Goal: Book appointment/travel/reservation

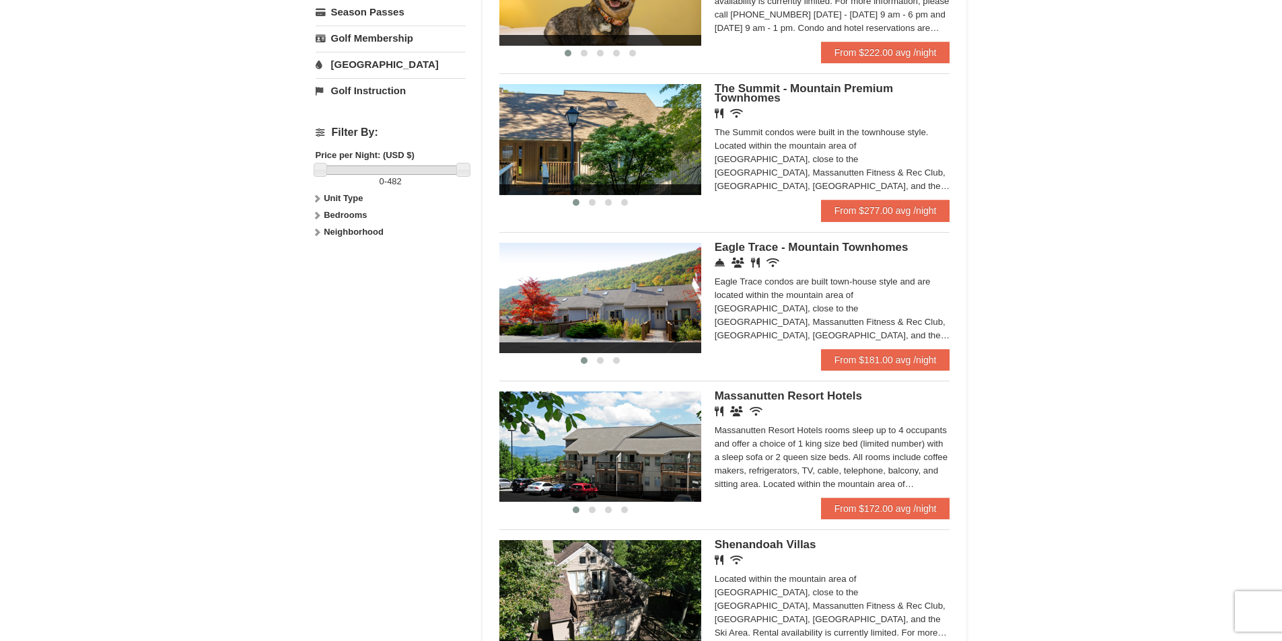
scroll to position [516, 0]
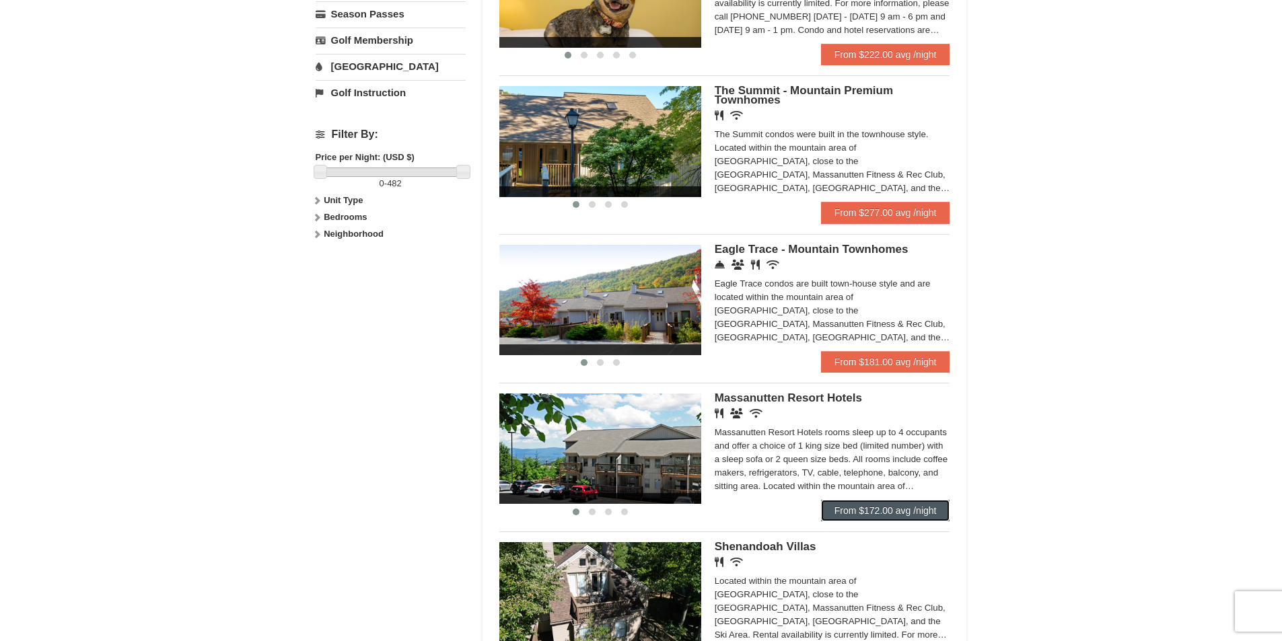
click at [883, 508] on link "From $172.00 avg /night" at bounding box center [885, 511] width 129 height 22
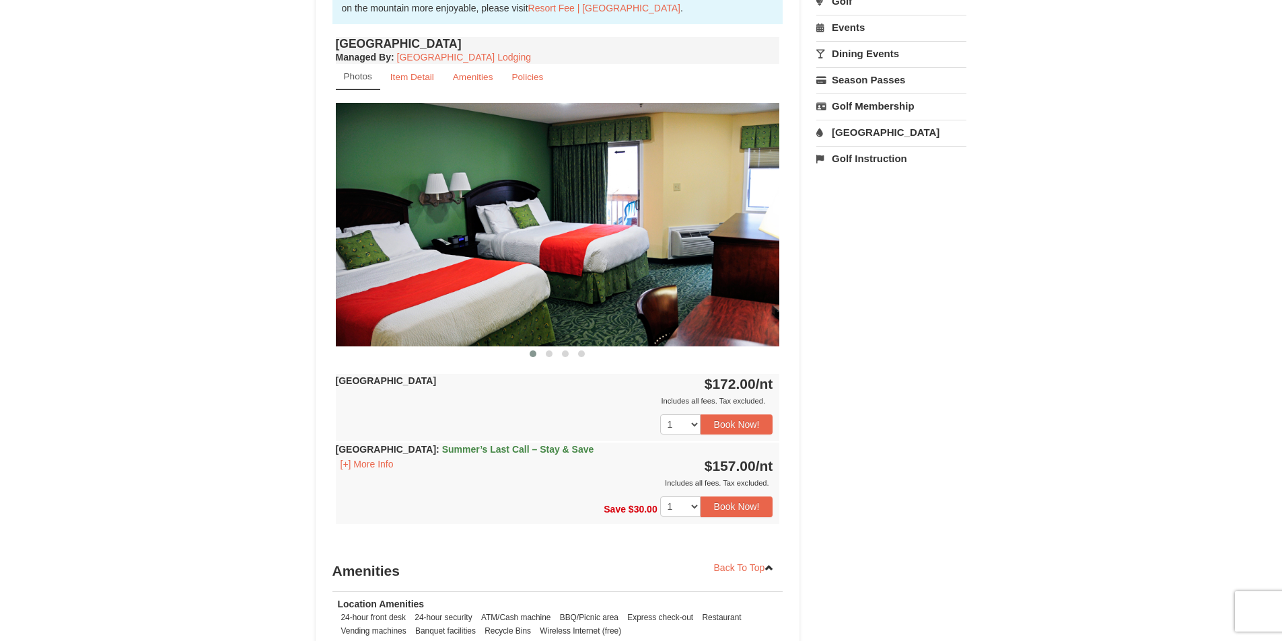
scroll to position [477, 0]
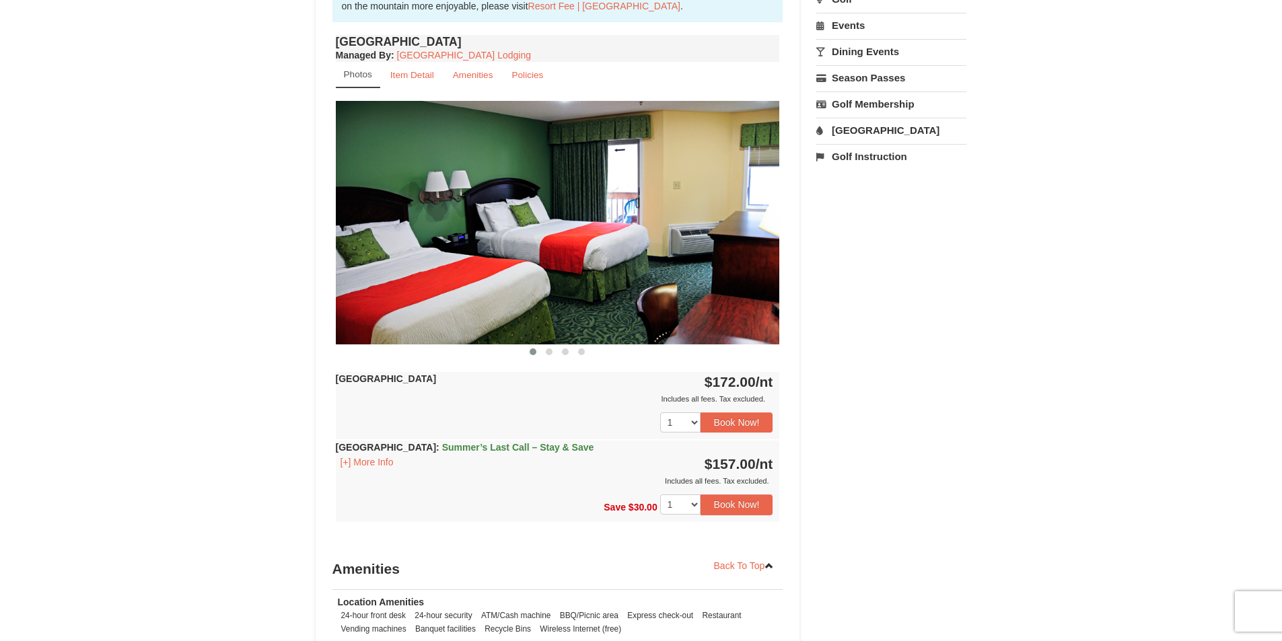
drag, startPoint x: 1288, startPoint y: 129, endPoint x: 1287, endPoint y: 307, distance: 178.4
click at [1282, 307] on html "Browser Not Supported We notice you are using a browser which will not provide …" at bounding box center [641, 348] width 1282 height 1650
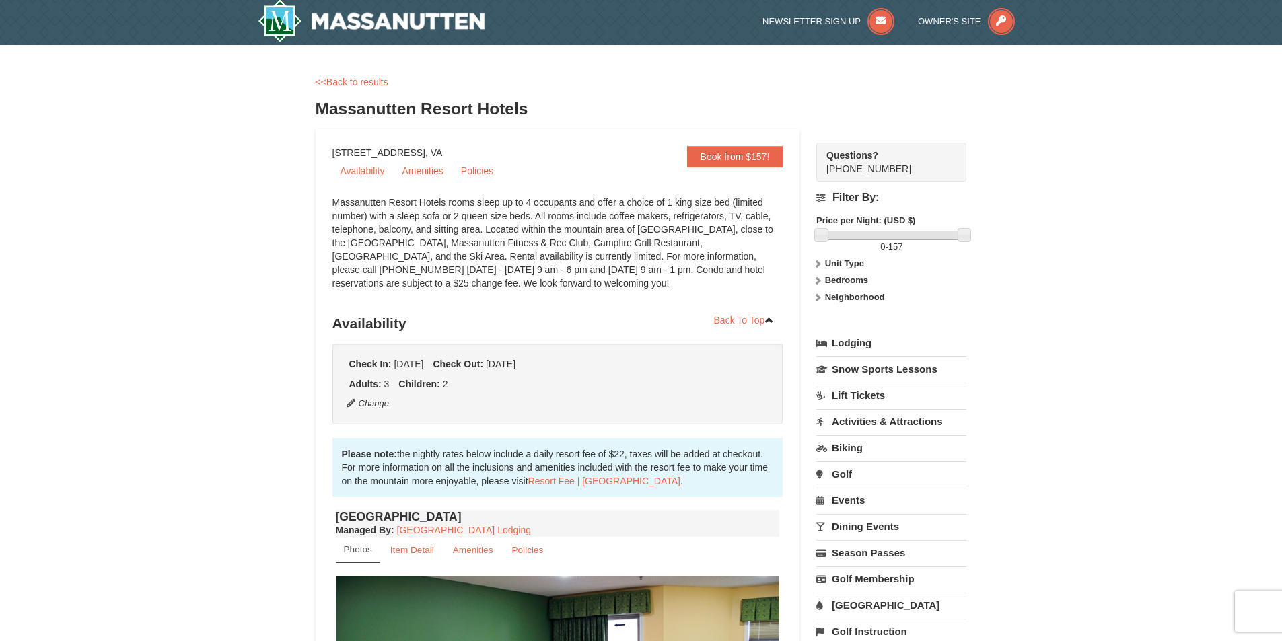
scroll to position [0, 0]
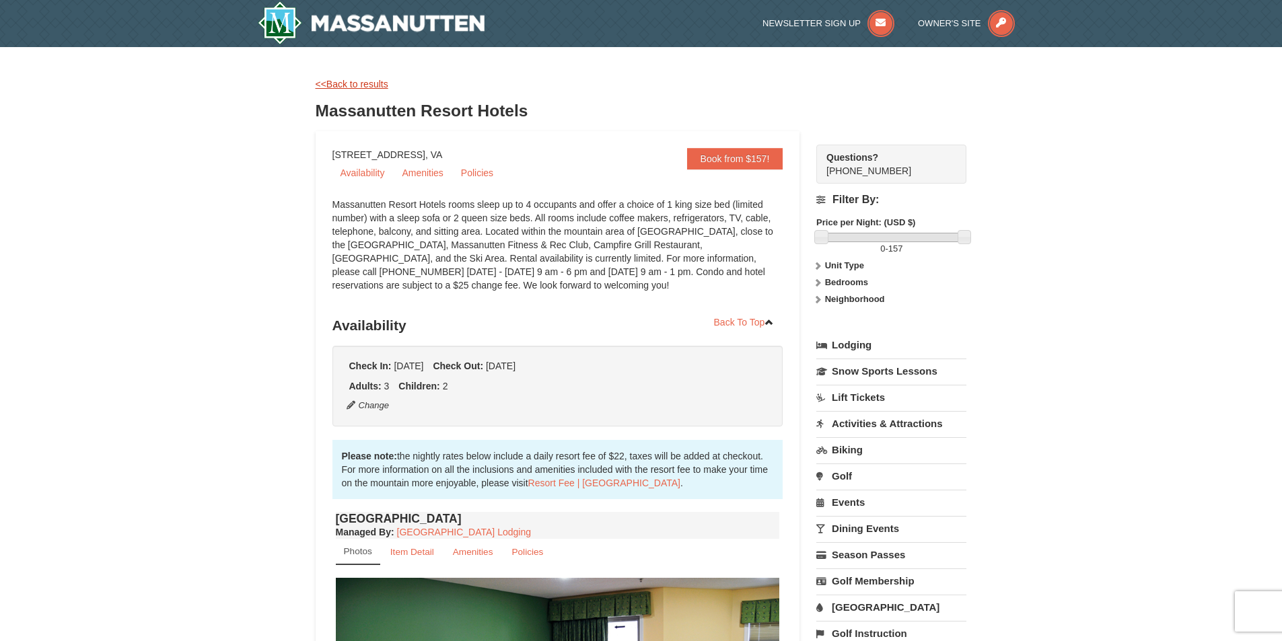
click at [322, 88] on link "<<Back to results" at bounding box center [352, 84] width 73 height 11
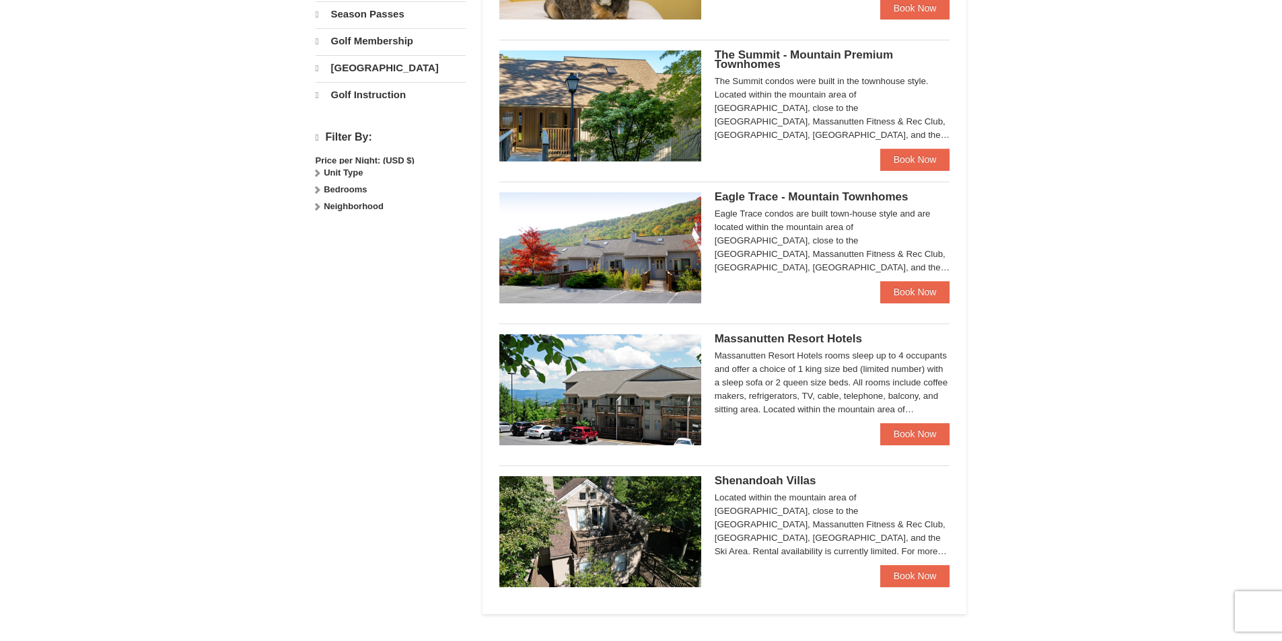
scroll to position [516, 0]
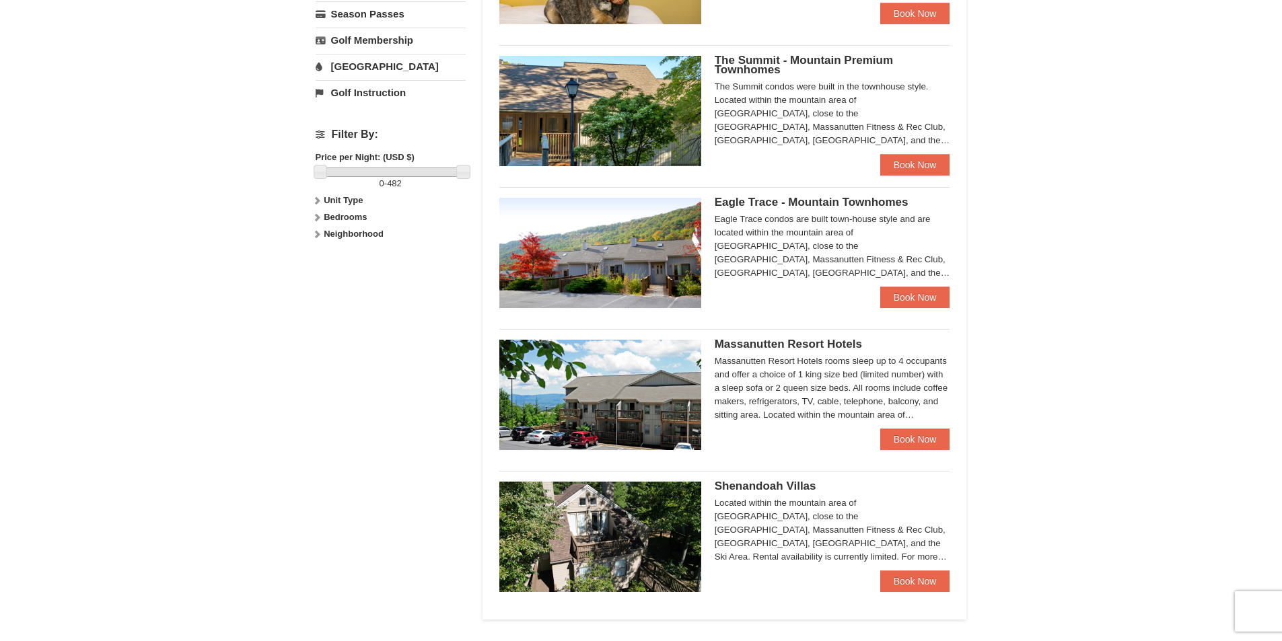
click at [382, 69] on link "[GEOGRAPHIC_DATA]" at bounding box center [391, 66] width 150 height 25
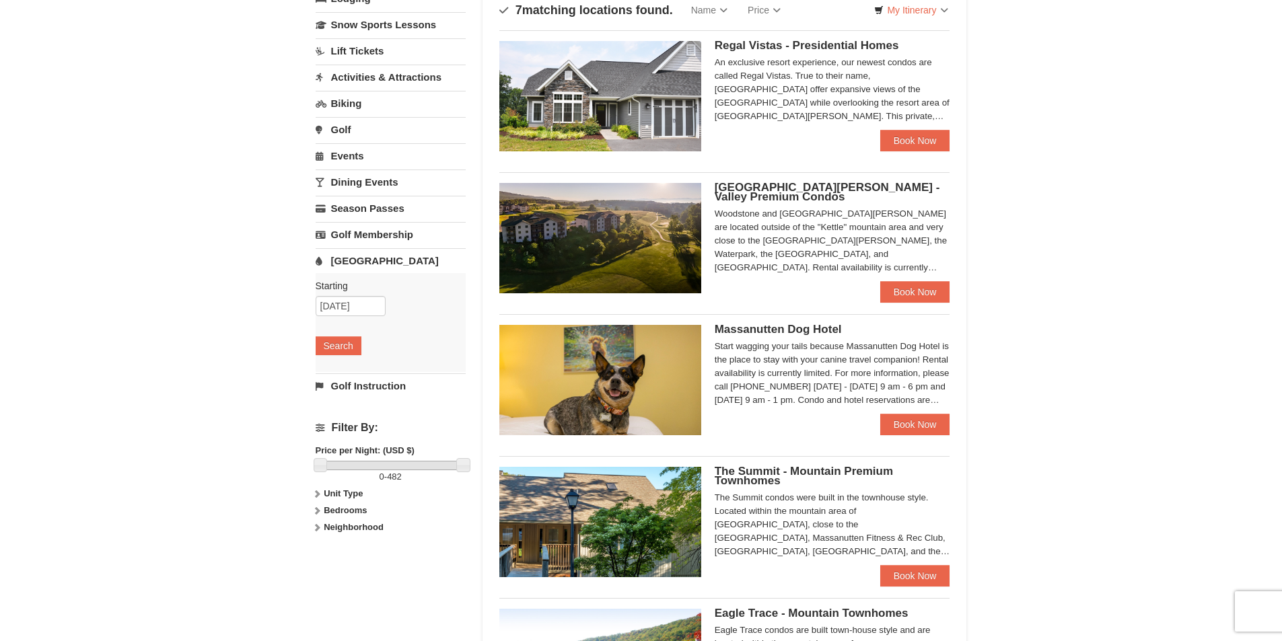
scroll to position [0, 0]
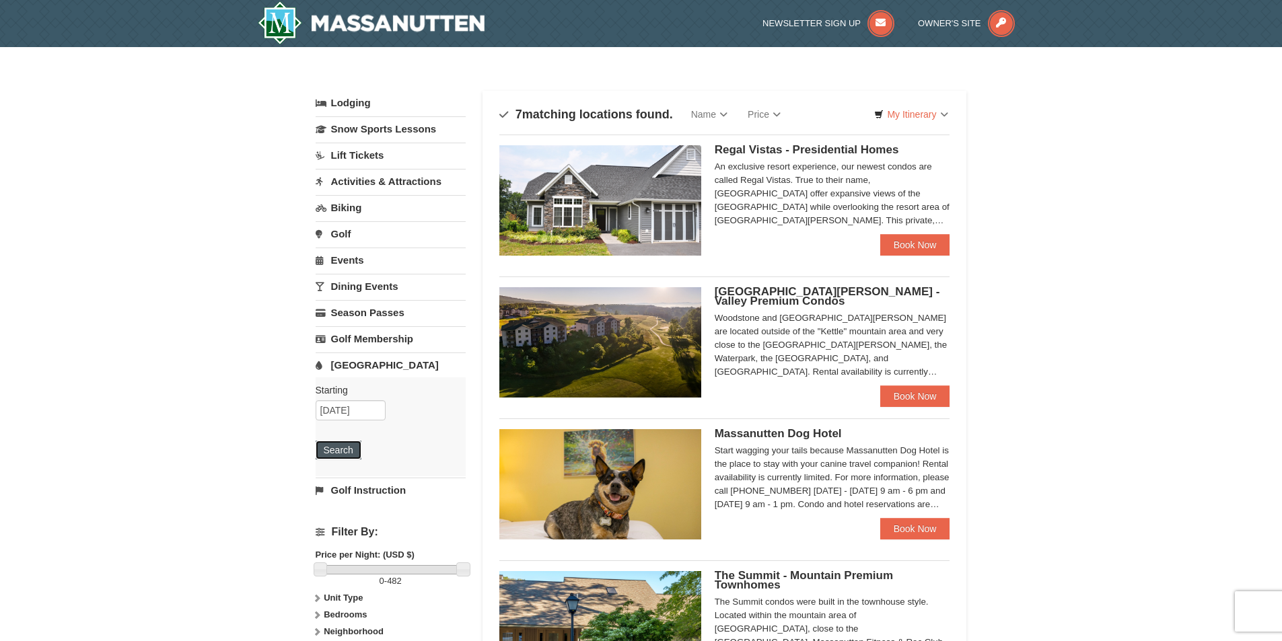
click at [339, 450] on button "Search" at bounding box center [339, 450] width 46 height 19
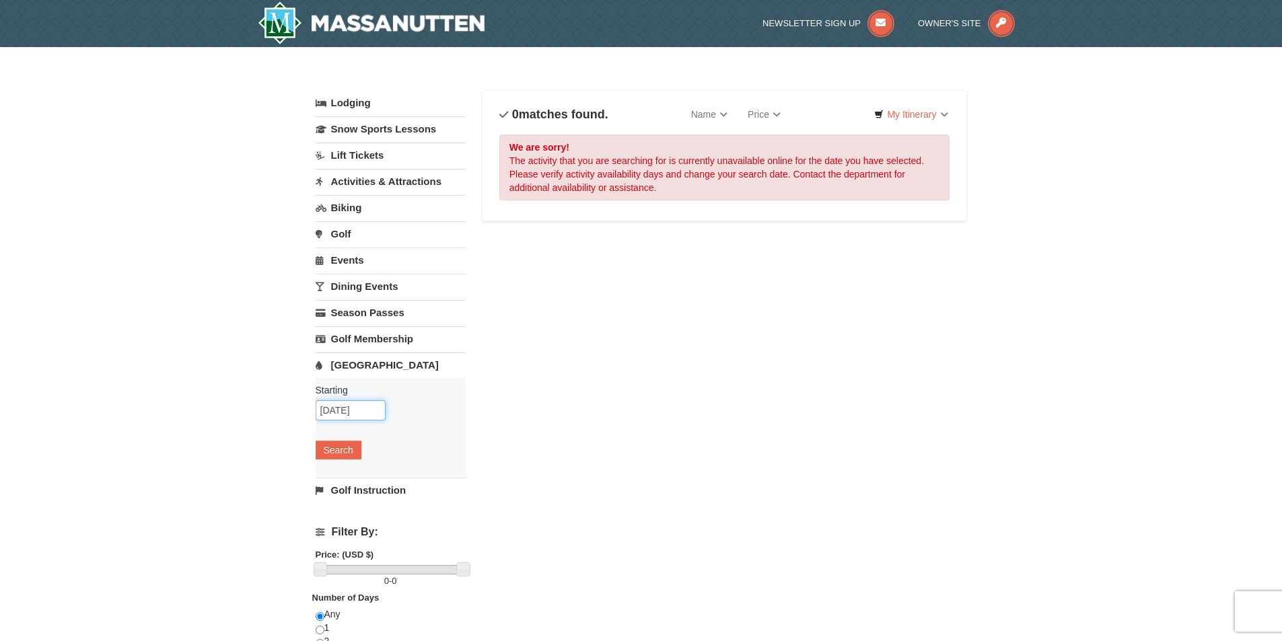
click at [360, 408] on input "[DATE]" at bounding box center [351, 411] width 70 height 20
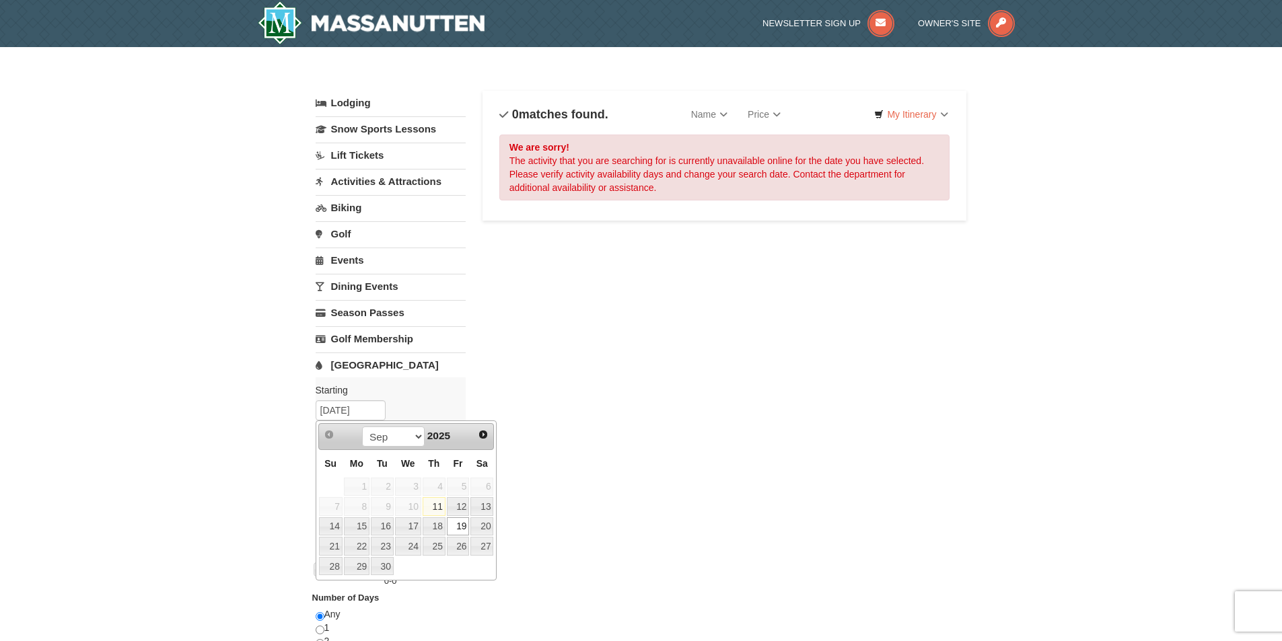
click at [463, 525] on link "19" at bounding box center [458, 527] width 23 height 19
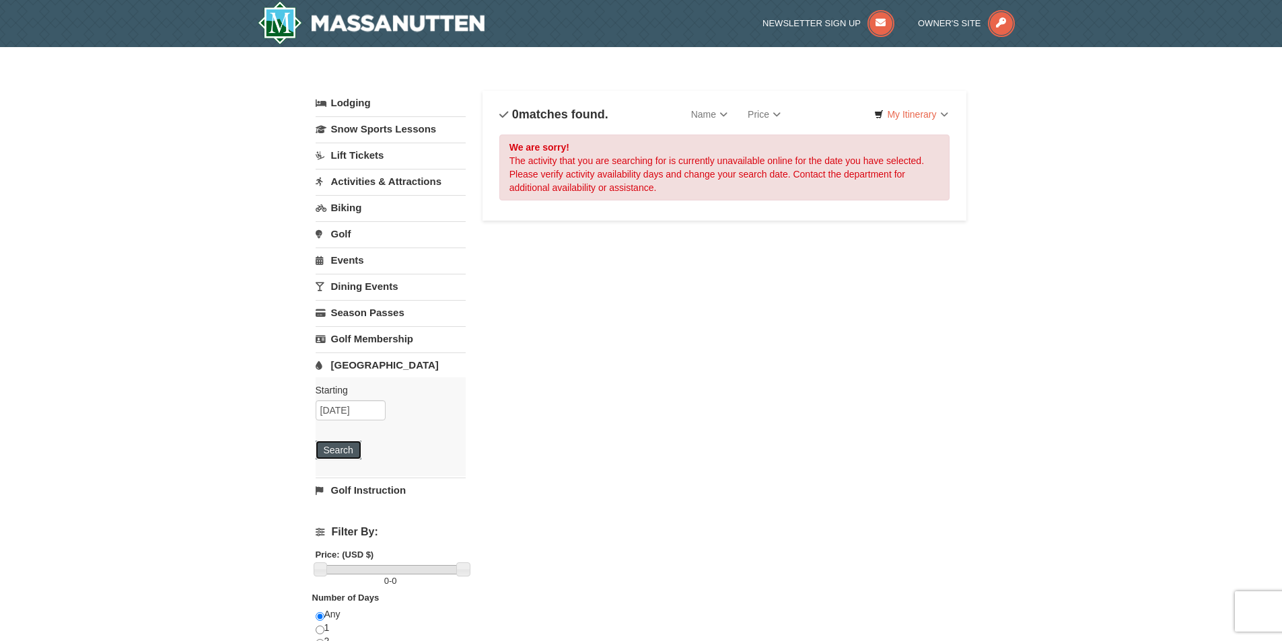
click at [332, 450] on button "Search" at bounding box center [339, 450] width 46 height 19
